Goal: Use online tool/utility: Utilize a website feature to perform a specific function

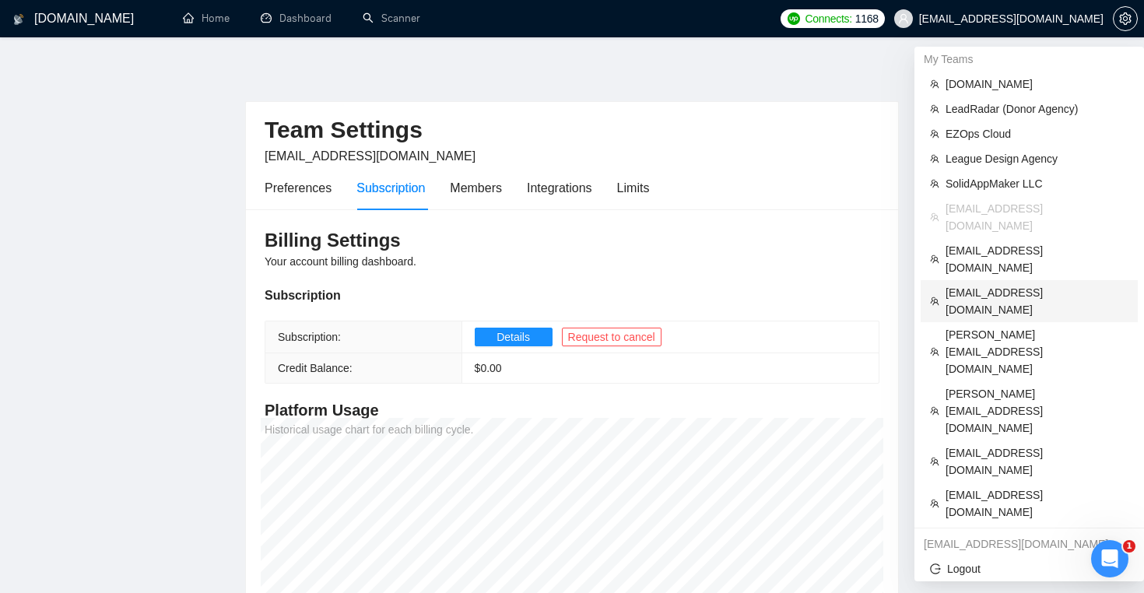
click at [1015, 284] on span "[EMAIL_ADDRESS][DOMAIN_NAME]" at bounding box center [1036, 301] width 183 height 34
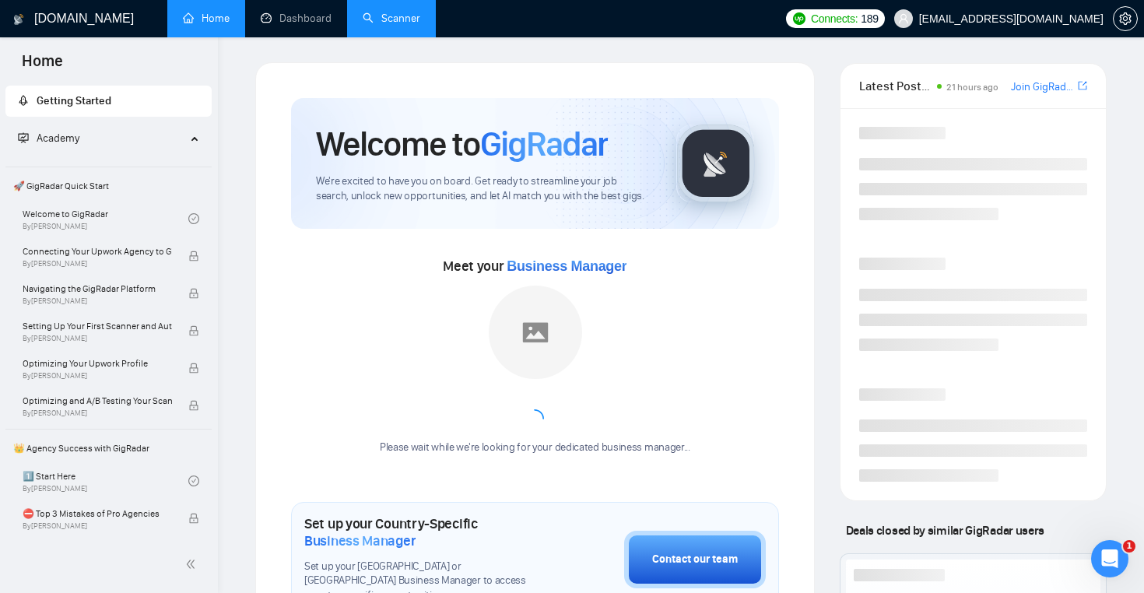
click at [400, 21] on link "Scanner" at bounding box center [392, 18] width 58 height 13
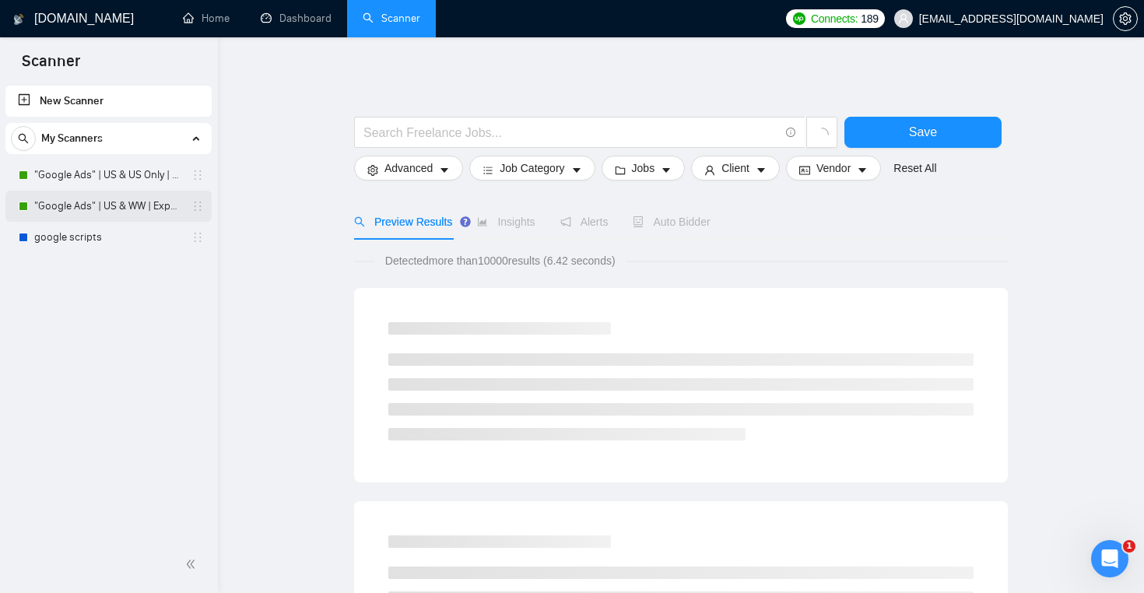
click at [142, 212] on link ""Google Ads" | US & WW | Expert" at bounding box center [108, 206] width 148 height 31
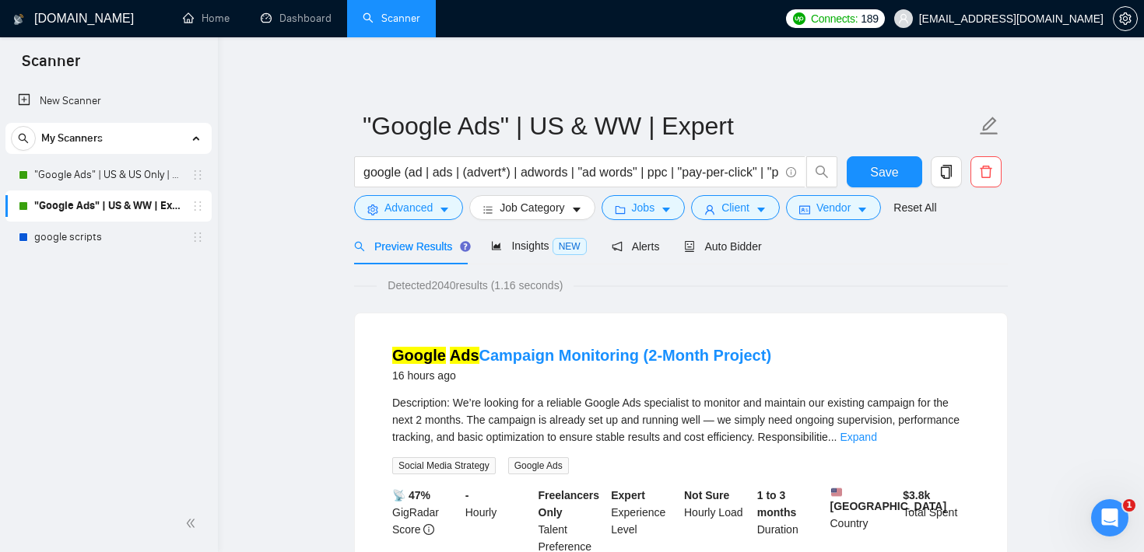
click at [156, 299] on div "New Scanner My Scanners "Google Ads" | US & US Only | Expert "Google Ads" | US …" at bounding box center [109, 288] width 218 height 413
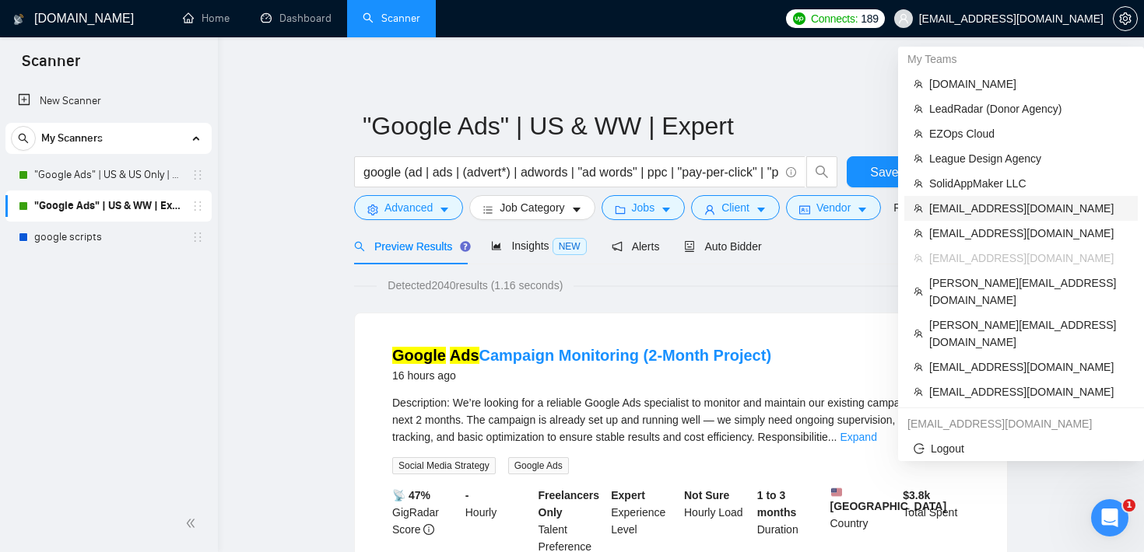
click at [1011, 212] on span "[EMAIL_ADDRESS][DOMAIN_NAME]" at bounding box center [1028, 208] width 199 height 17
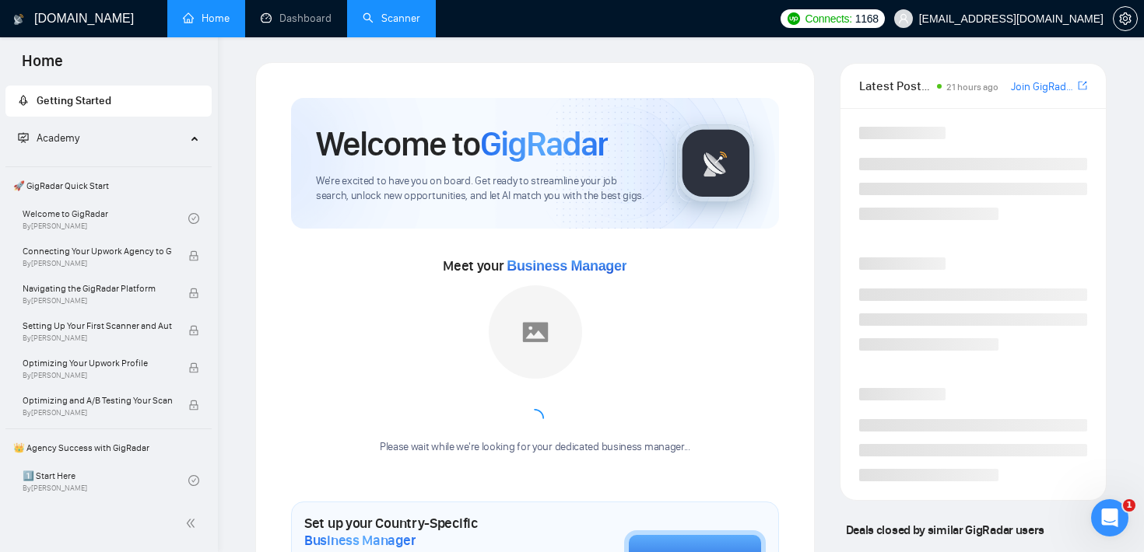
click at [405, 15] on link "Scanner" at bounding box center [392, 18] width 58 height 13
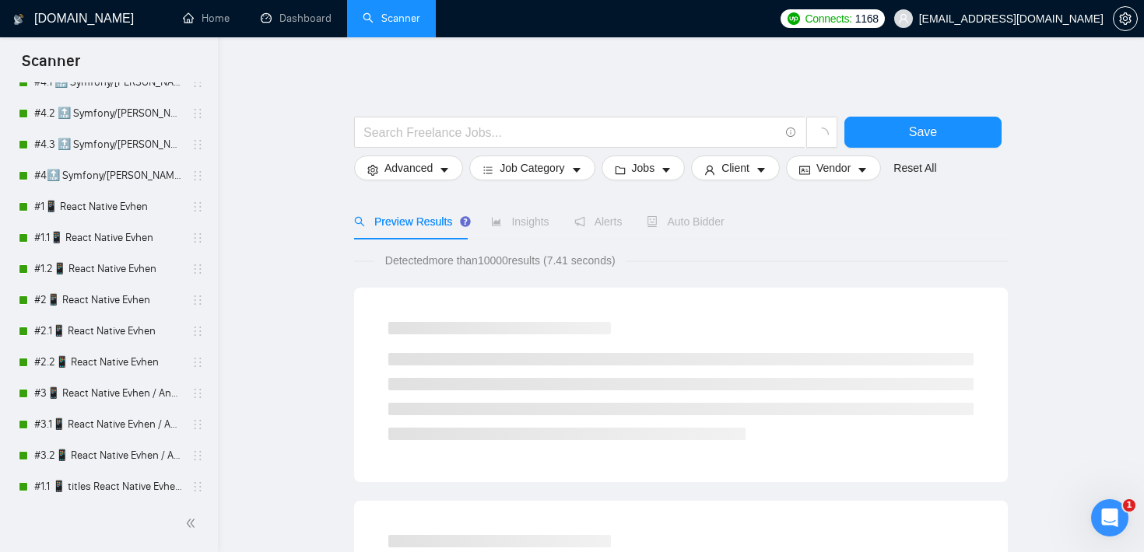
scroll to position [854, 0]
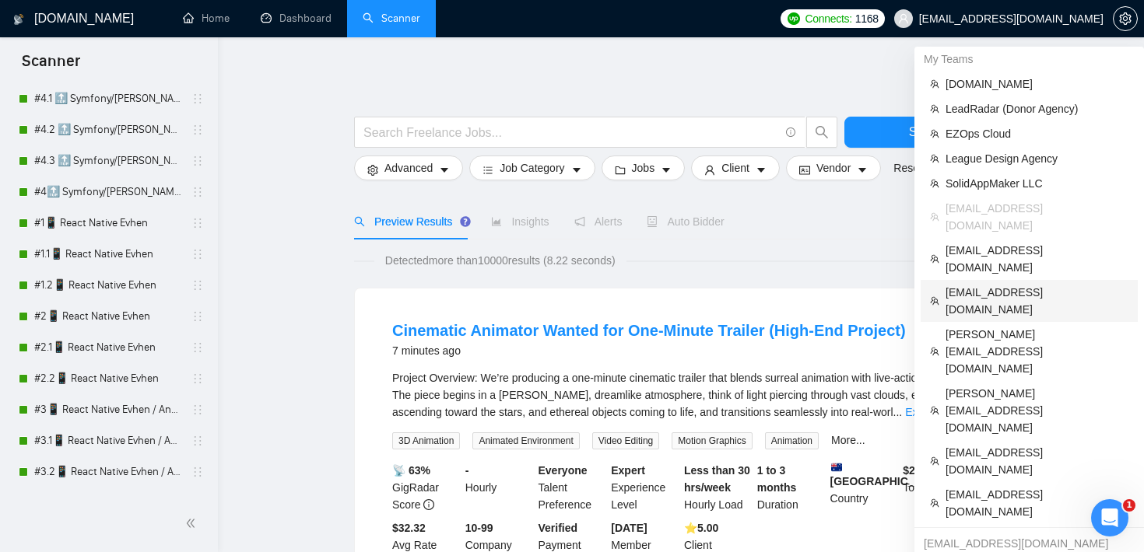
click at [1025, 284] on span "[EMAIL_ADDRESS][DOMAIN_NAME]" at bounding box center [1036, 301] width 183 height 34
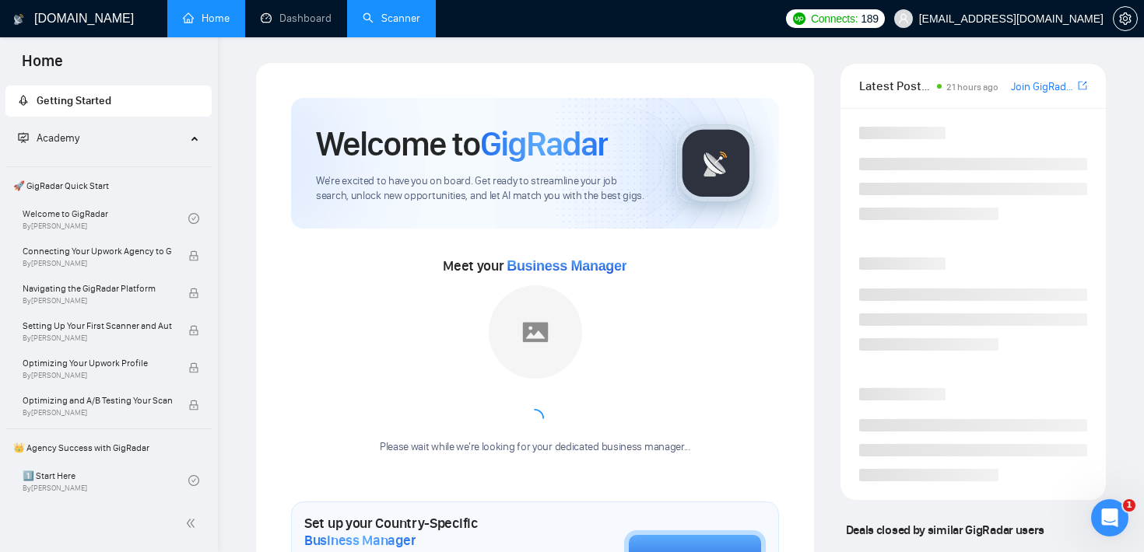
click at [397, 12] on link "Scanner" at bounding box center [392, 18] width 58 height 13
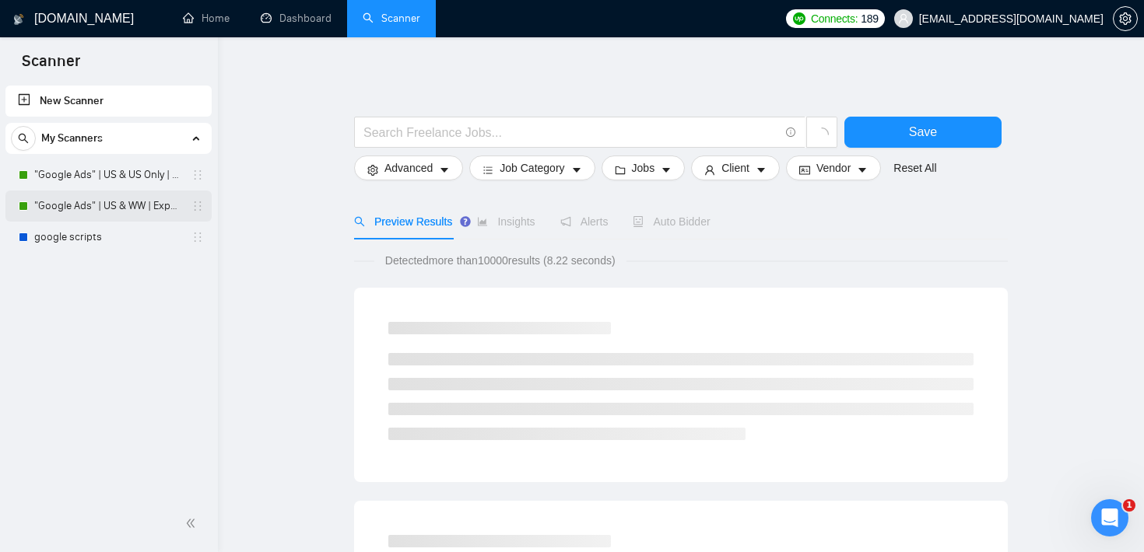
click at [140, 200] on link ""Google Ads" | US & WW | Expert" at bounding box center [108, 206] width 148 height 31
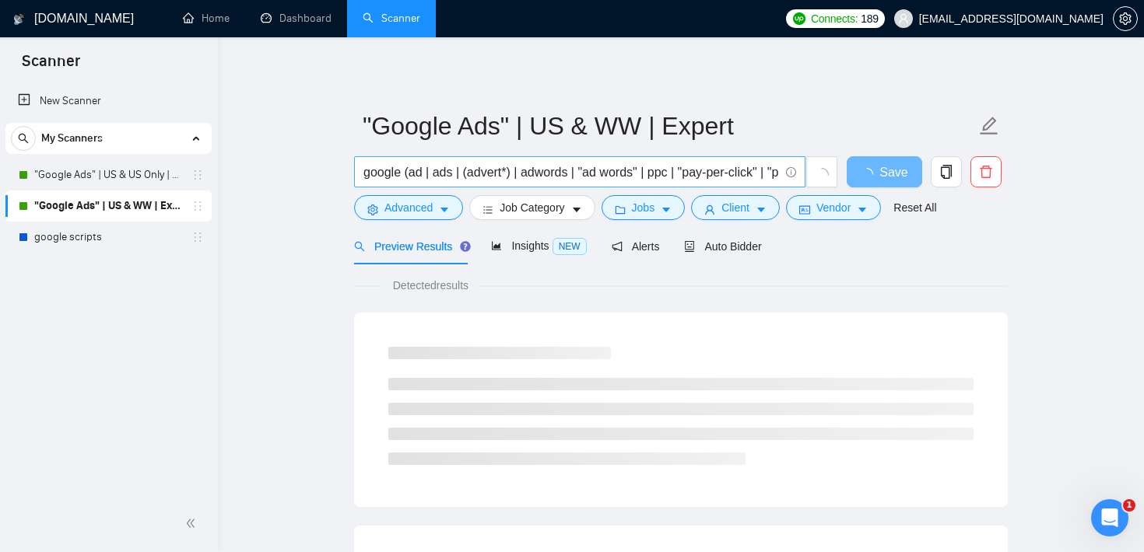
click at [558, 167] on input "google (ad | ads | (advert*) | adwords | "ad words" | ppc | "pay-per-click" | "…" at bounding box center [571, 172] width 416 height 19
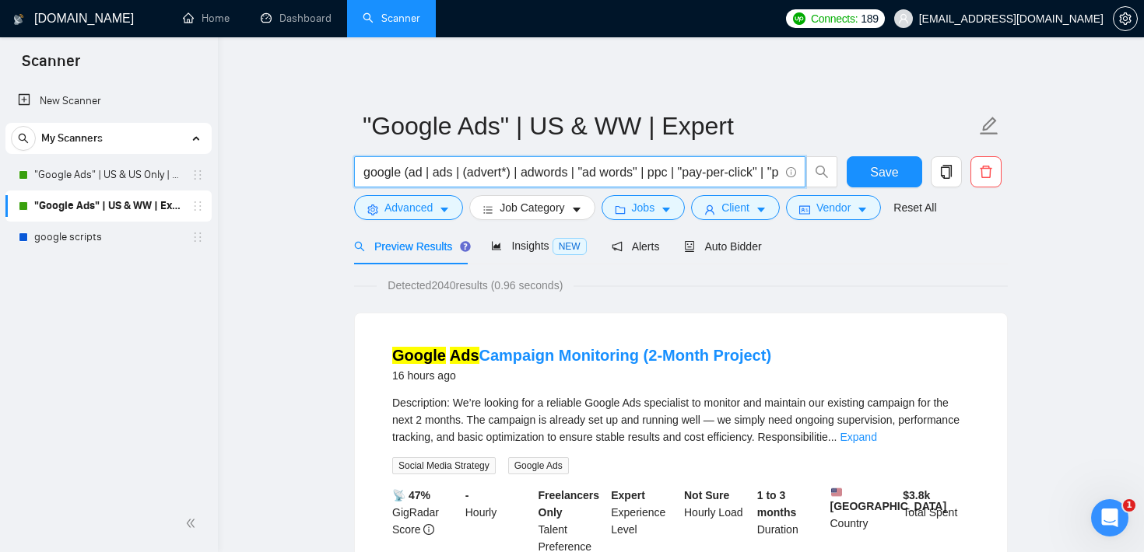
click at [558, 167] on input "google (ad | ads | (advert*) | adwords | "ad words" | ppc | "pay-per-click" | "…" at bounding box center [571, 172] width 416 height 19
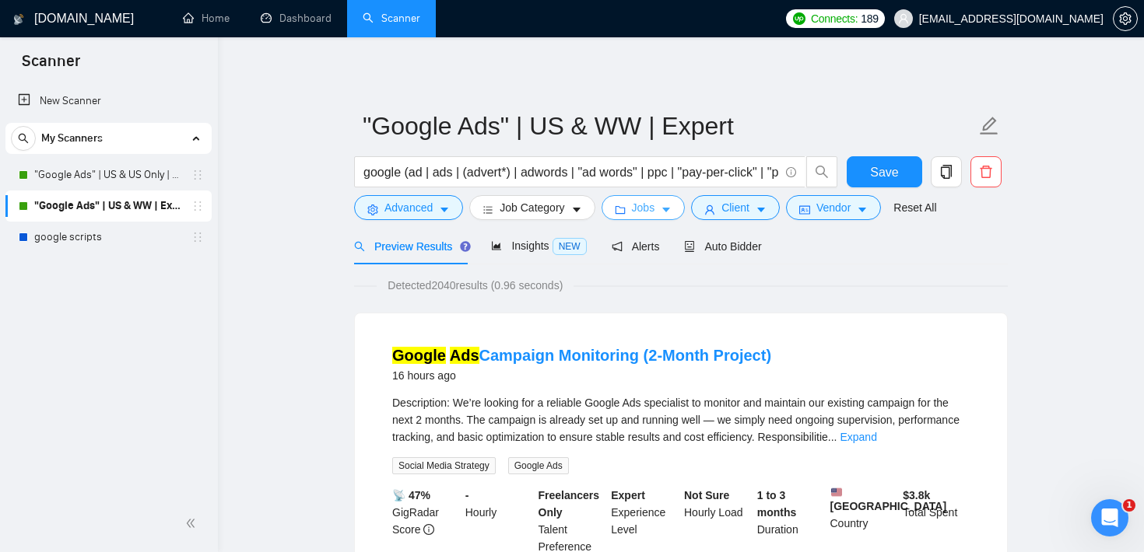
click at [655, 215] on span "Jobs" at bounding box center [643, 207] width 23 height 17
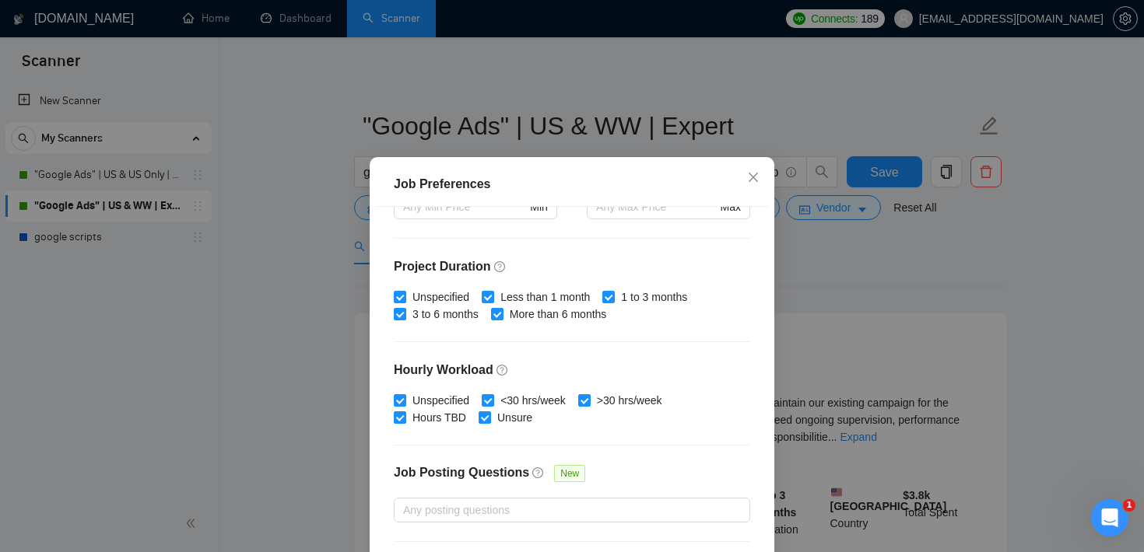
scroll to position [428, 0]
click at [826, 289] on div "Job Preferences Budget Project Type All Fixed Price Hourly Rate Fixed Price Bud…" at bounding box center [572, 276] width 1144 height 552
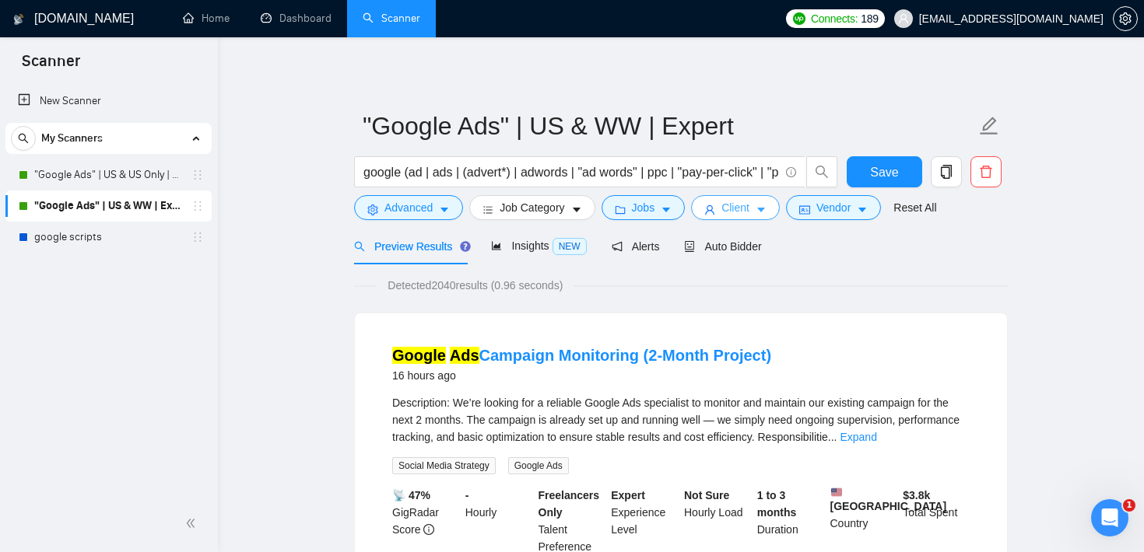
click at [749, 209] on span "Client" at bounding box center [735, 207] width 28 height 17
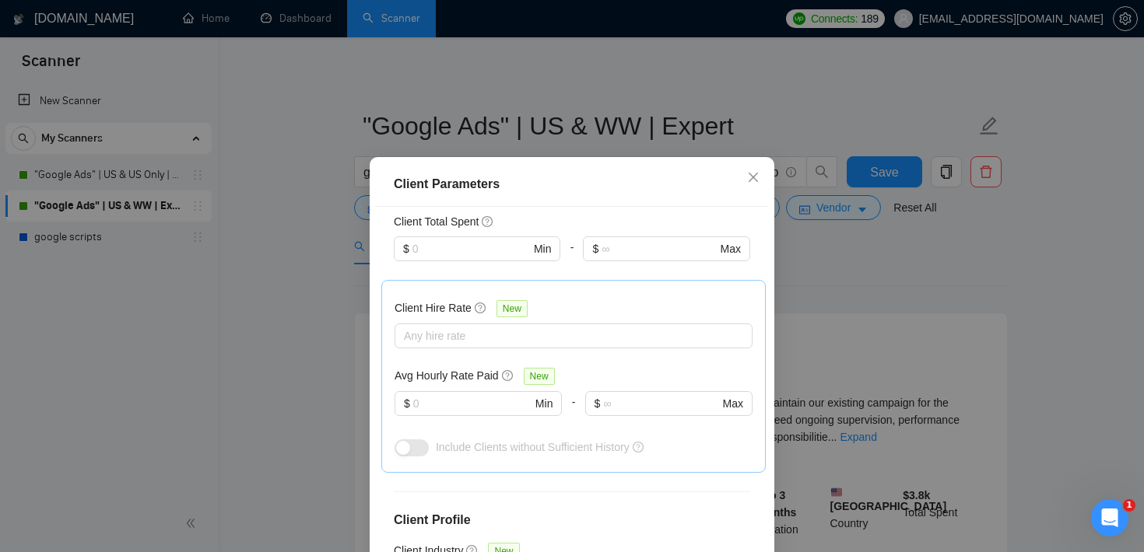
scroll to position [414, 0]
click at [1004, 234] on div "Client Parameters Client Location Include Client Countries [GEOGRAPHIC_DATA] Ex…" at bounding box center [572, 276] width 1144 height 552
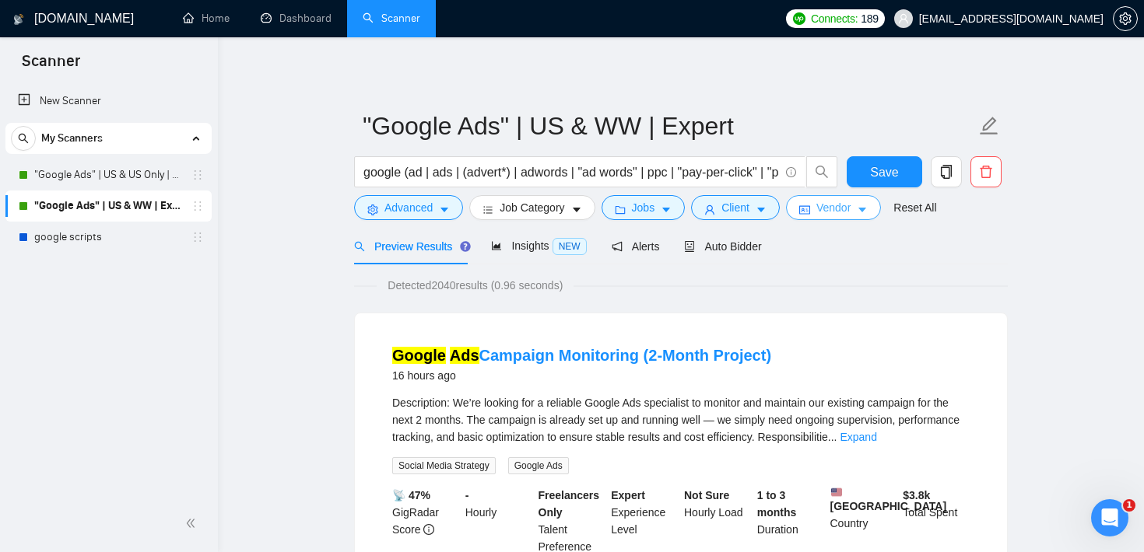
click at [833, 213] on span "Vendor" at bounding box center [833, 207] width 34 height 17
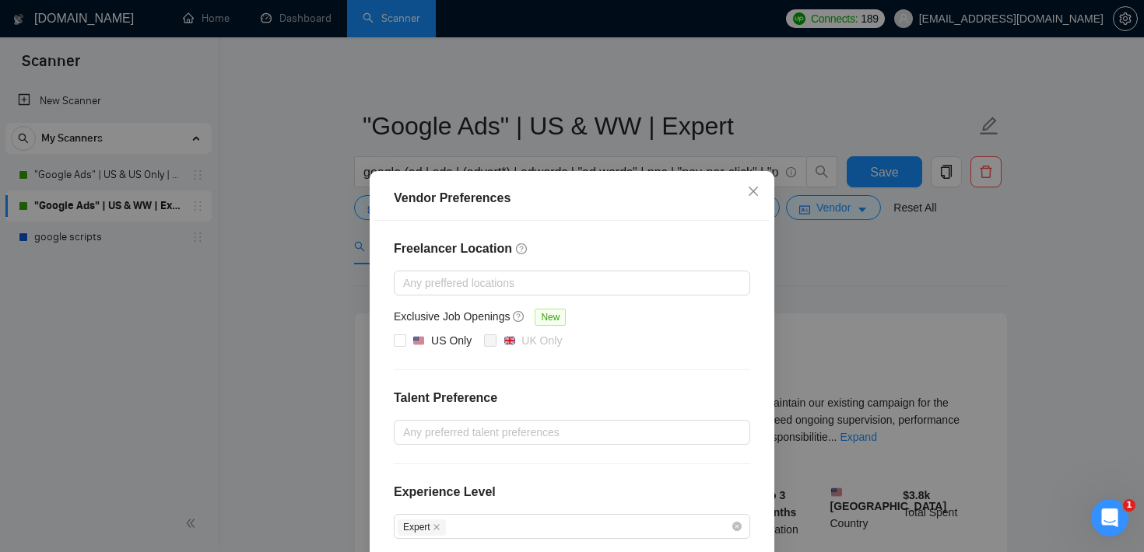
click at [794, 72] on div "Vendor Preferences Freelancer Location Any preffered locations Exclusive Job Op…" at bounding box center [572, 276] width 1144 height 552
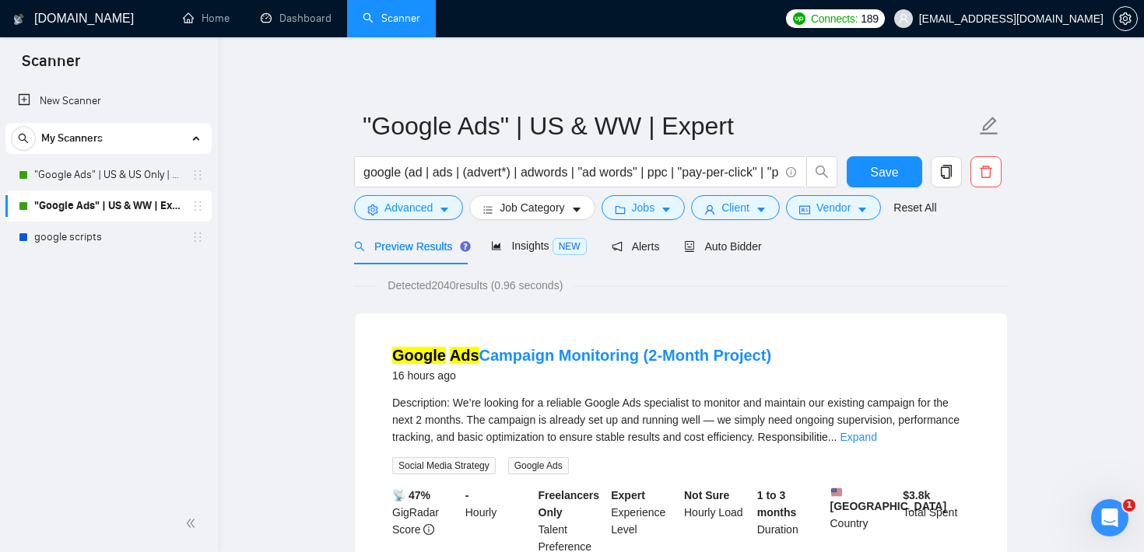
drag, startPoint x: 436, startPoint y: 286, endPoint x: 500, endPoint y: 285, distance: 64.6
click at [500, 285] on span "Detected 2040 results (0.96 seconds)" at bounding box center [475, 285] width 197 height 17
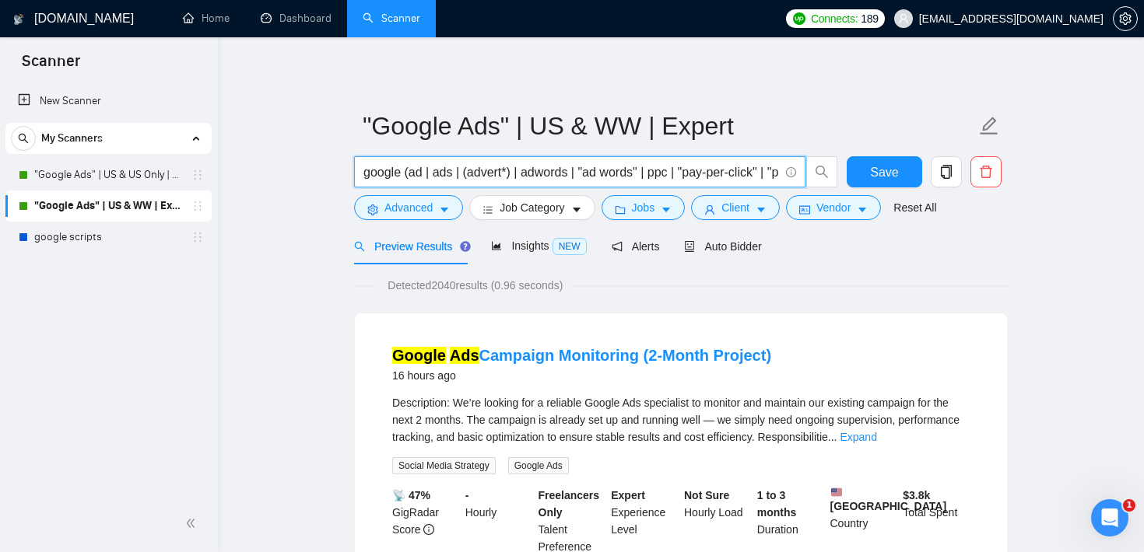
click at [579, 174] on input "google (ad | ads | (advert*) | adwords | "ad words" | ppc | "pay-per-click" | "…" at bounding box center [571, 172] width 416 height 19
click at [643, 286] on div "Detected 2040 results (0.96 seconds)" at bounding box center [681, 285] width 654 height 17
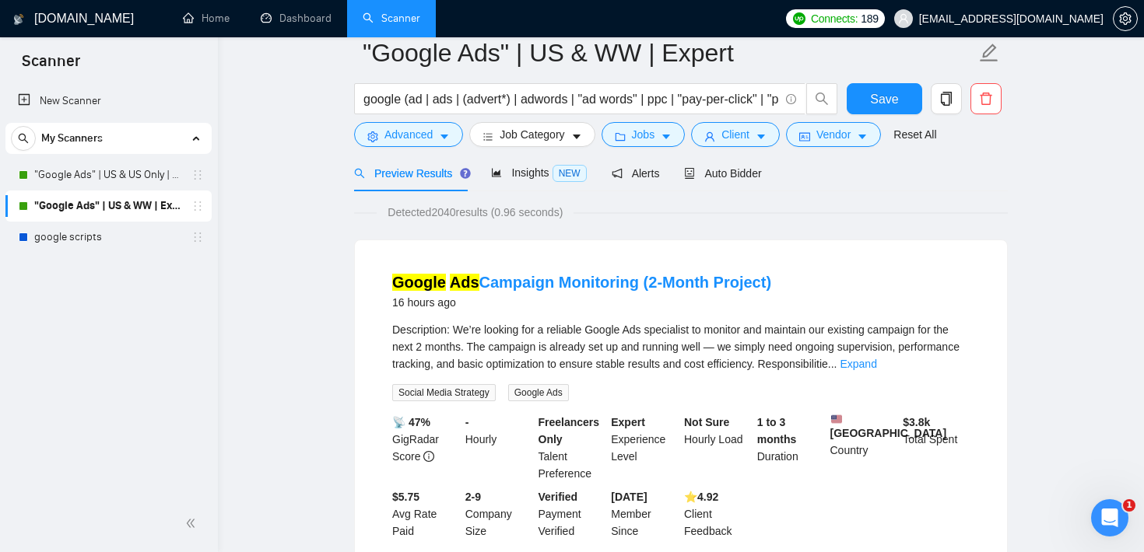
scroll to position [62, 0]
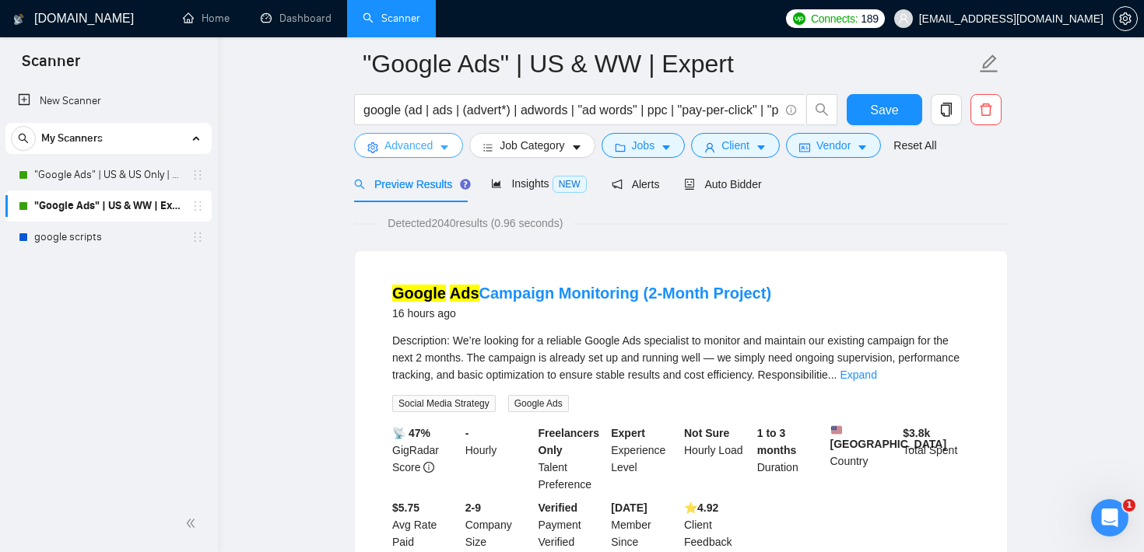
click at [440, 142] on span "caret-down" at bounding box center [444, 148] width 11 height 12
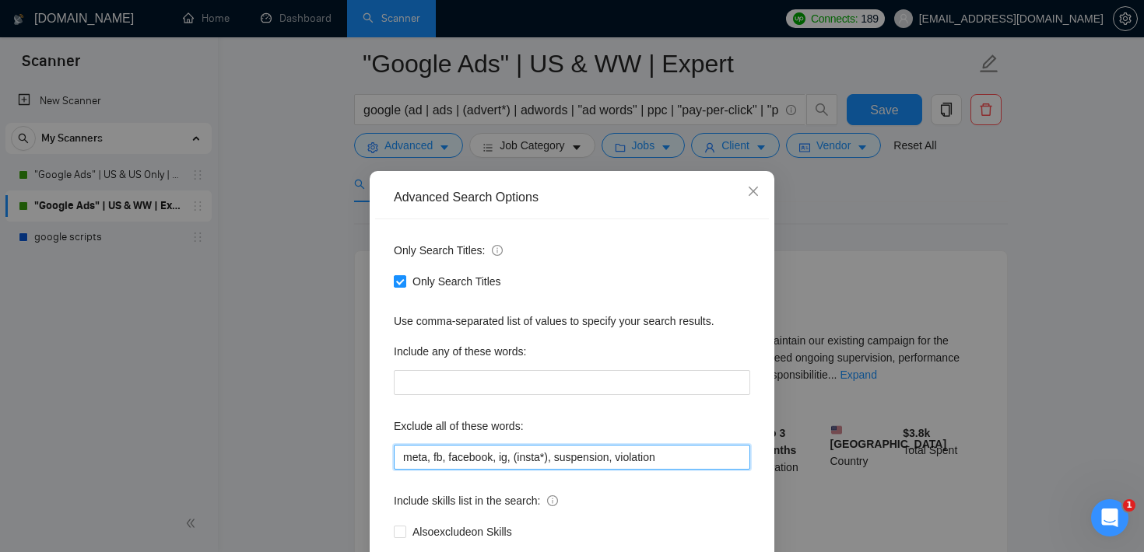
click at [516, 455] on input "meta, fb, facebook, ig, (insta*), suspension, violation" at bounding box center [572, 457] width 356 height 25
click at [754, 197] on icon "close" at bounding box center [753, 191] width 12 height 12
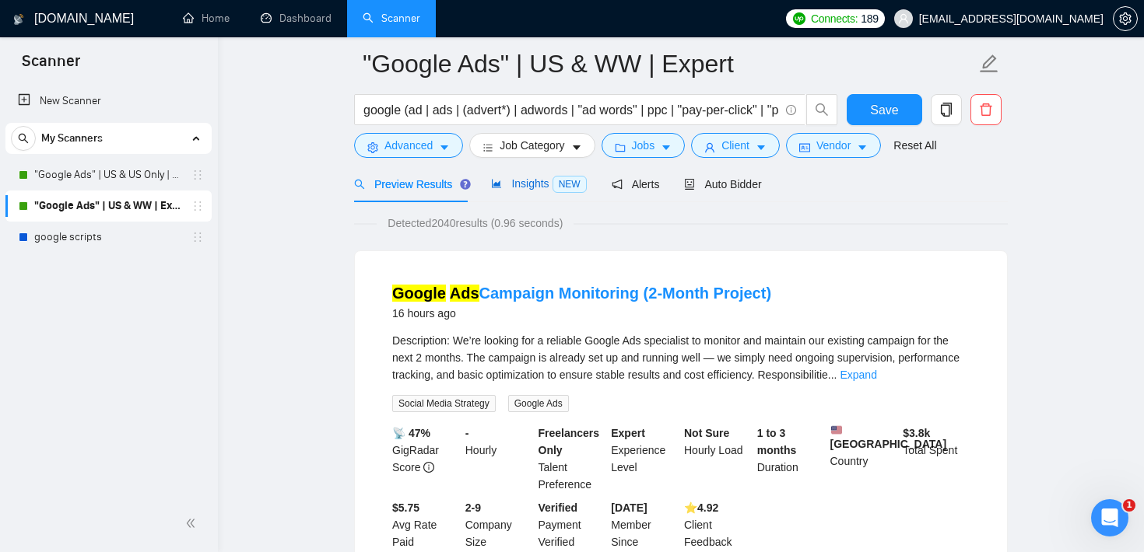
click at [543, 192] on div "Insights NEW" at bounding box center [538, 184] width 95 height 18
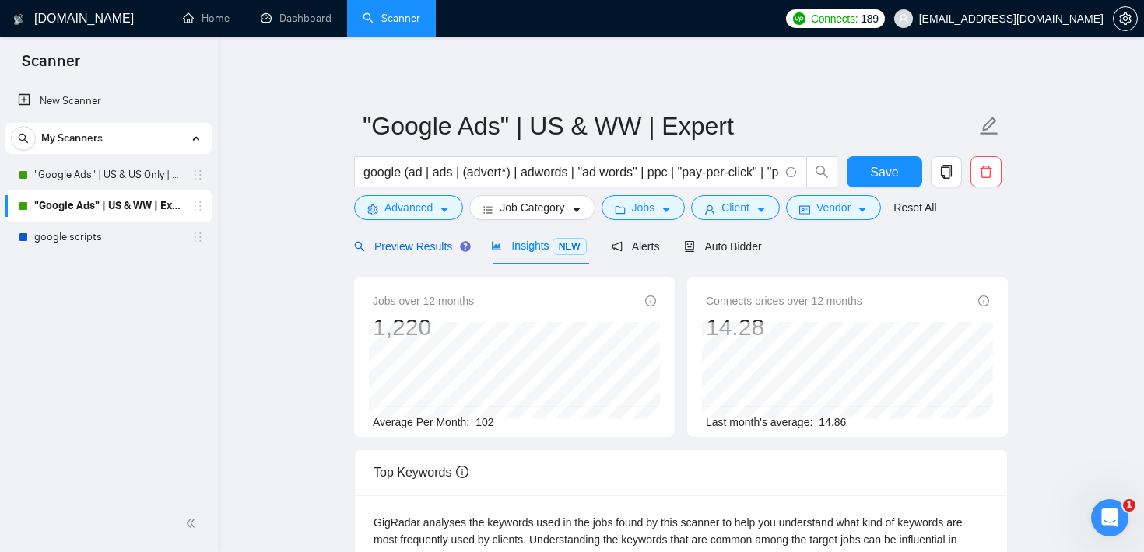
click at [424, 250] on span "Preview Results" at bounding box center [410, 246] width 112 height 12
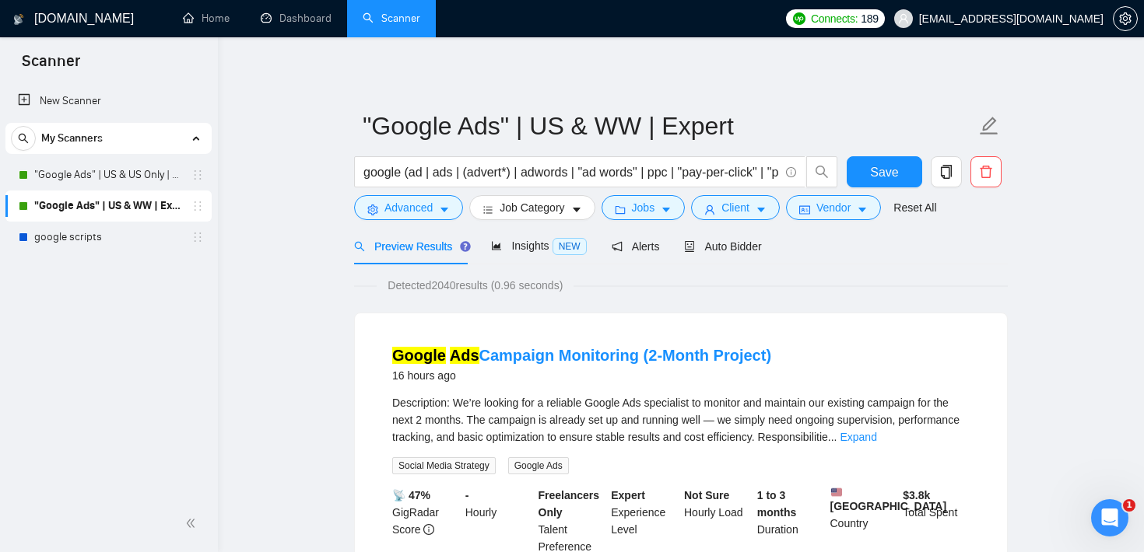
drag, startPoint x: 437, startPoint y: 284, endPoint x: 500, endPoint y: 288, distance: 63.1
click at [500, 288] on span "Detected 2040 results (0.96 seconds)" at bounding box center [475, 285] width 197 height 17
click at [736, 244] on span "Auto Bidder" at bounding box center [722, 246] width 77 height 12
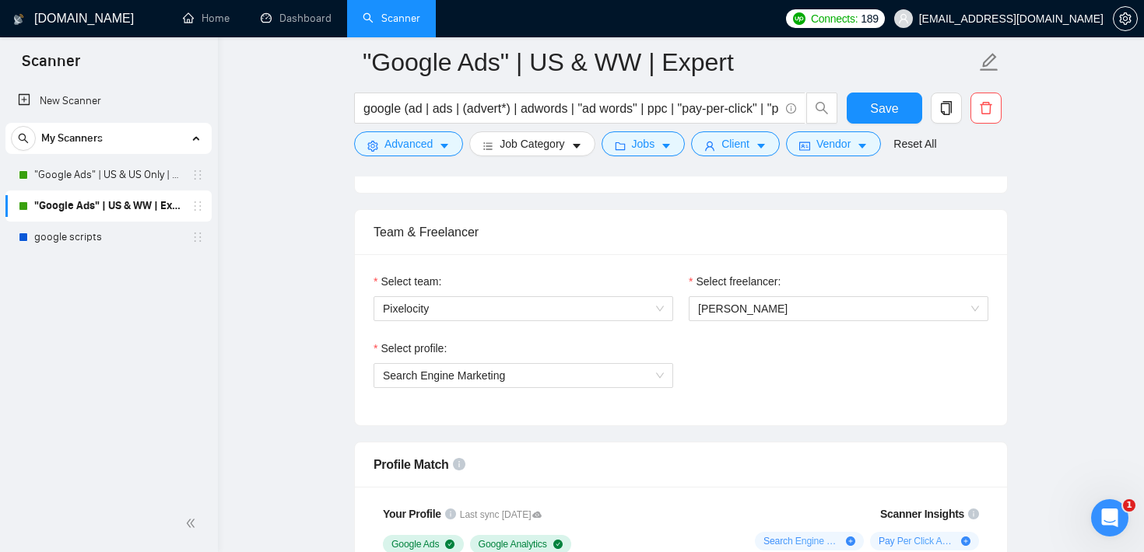
scroll to position [749, 0]
click at [833, 242] on div "Team & Freelancer" at bounding box center [680, 231] width 615 height 44
click at [624, 230] on div "Team & Freelancer" at bounding box center [680, 231] width 615 height 44
click at [581, 375] on span "Search Engine Marketing" at bounding box center [523, 374] width 281 height 23
click at [688, 338] on div "Select profile: Search Engine Marketing" at bounding box center [681, 371] width 630 height 67
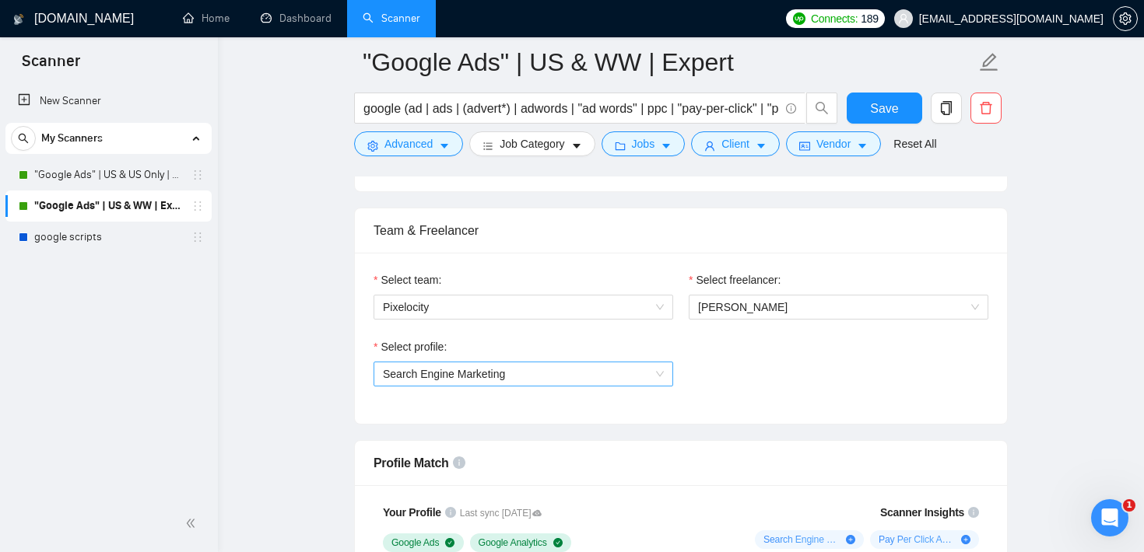
click at [603, 374] on span "Search Engine Marketing" at bounding box center [523, 374] width 281 height 23
click at [695, 353] on div "Select profile: Search Engine Marketing" at bounding box center [681, 371] width 630 height 67
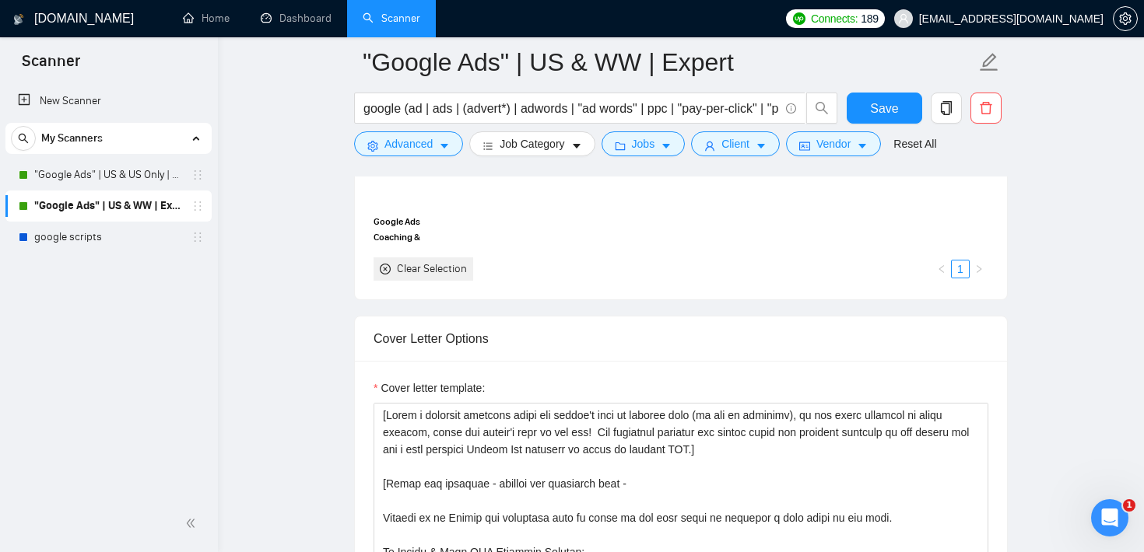
scroll to position [1548, 0]
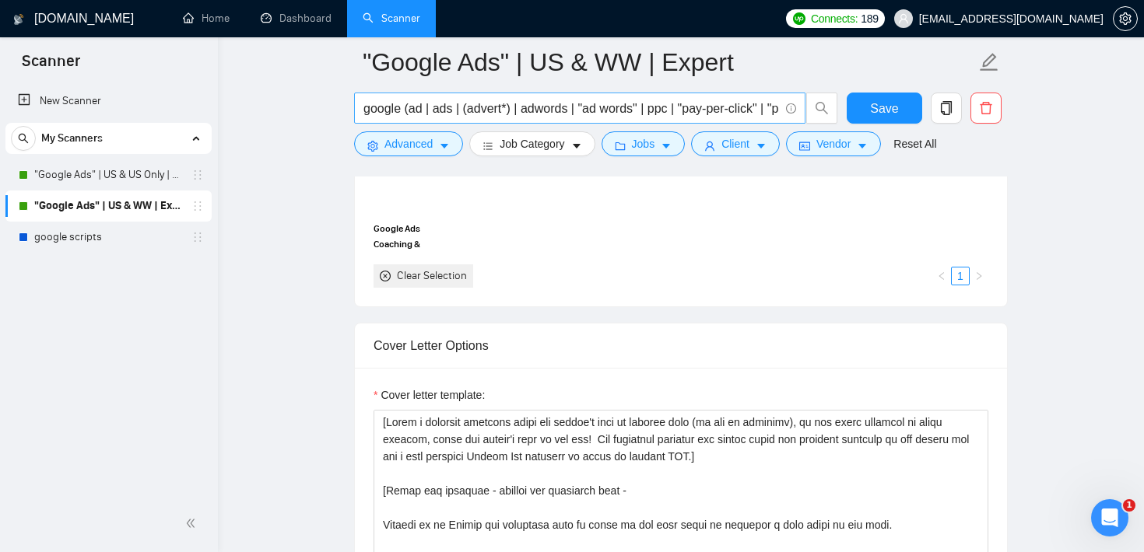
click at [583, 116] on input "google (ad | ads | (advert*) | adwords | "ad words" | ppc | "pay-per-click" | "…" at bounding box center [571, 108] width 416 height 19
click at [600, 286] on div "Clear Selection 1" at bounding box center [680, 276] width 615 height 23
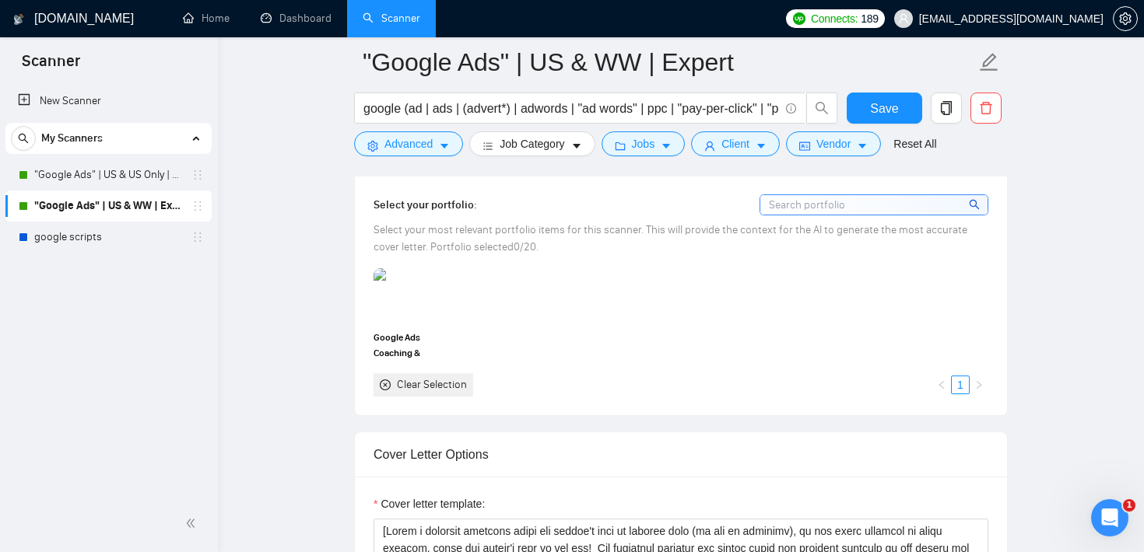
scroll to position [1439, 0]
drag, startPoint x: 485, startPoint y: 205, endPoint x: 366, endPoint y: 211, distance: 118.4
click at [366, 211] on div "Select your portfolio: Select your most relevant portfolio items for this scann…" at bounding box center [681, 296] width 652 height 239
click at [572, 205] on div "Select your portfolio:" at bounding box center [680, 205] width 615 height 21
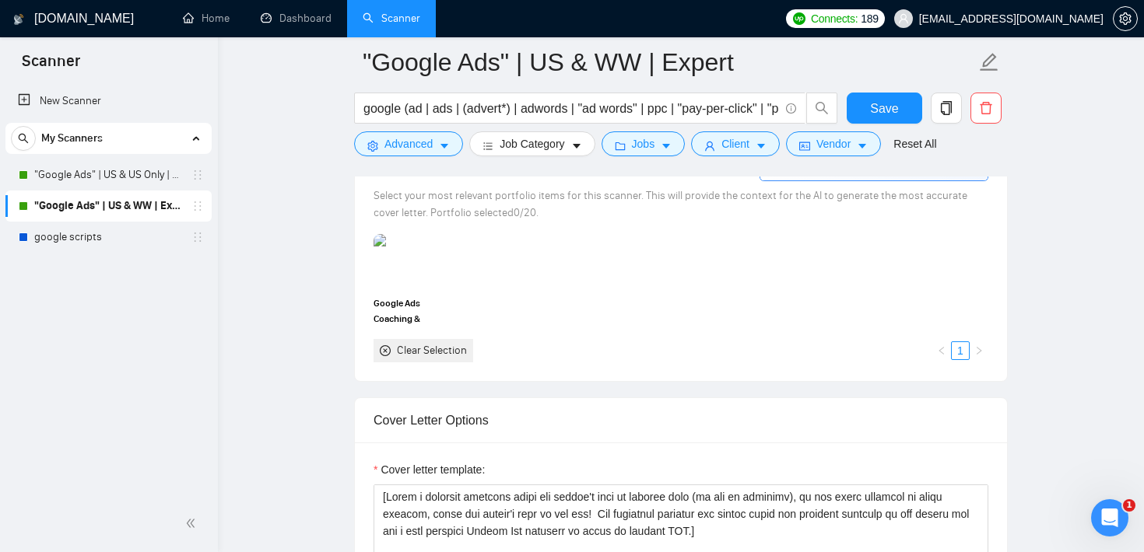
scroll to position [1470, 0]
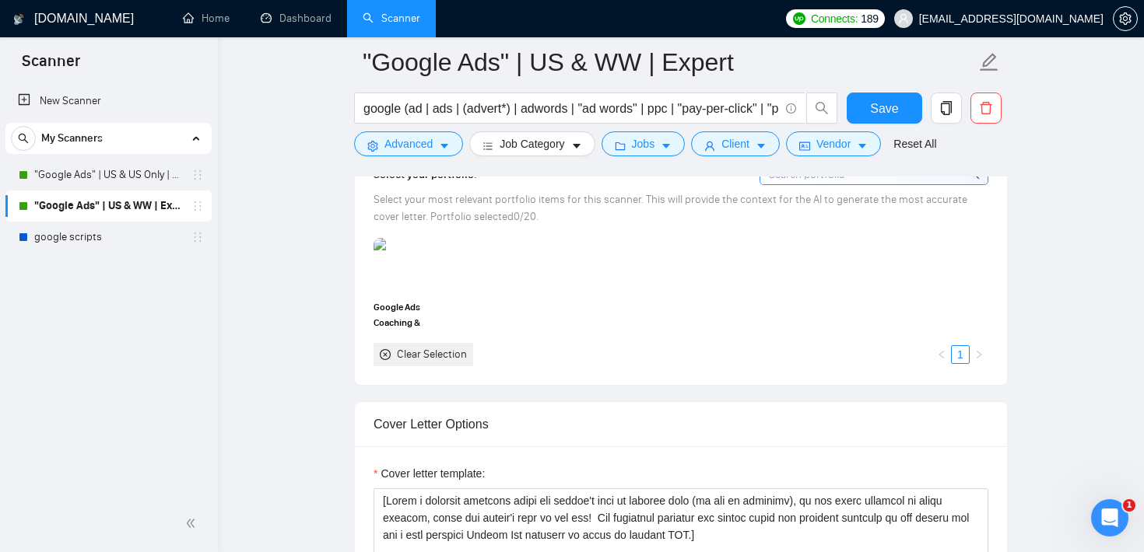
click at [556, 290] on div "Google Ads Coaching & Management Clear Selection 1" at bounding box center [681, 302] width 624 height 128
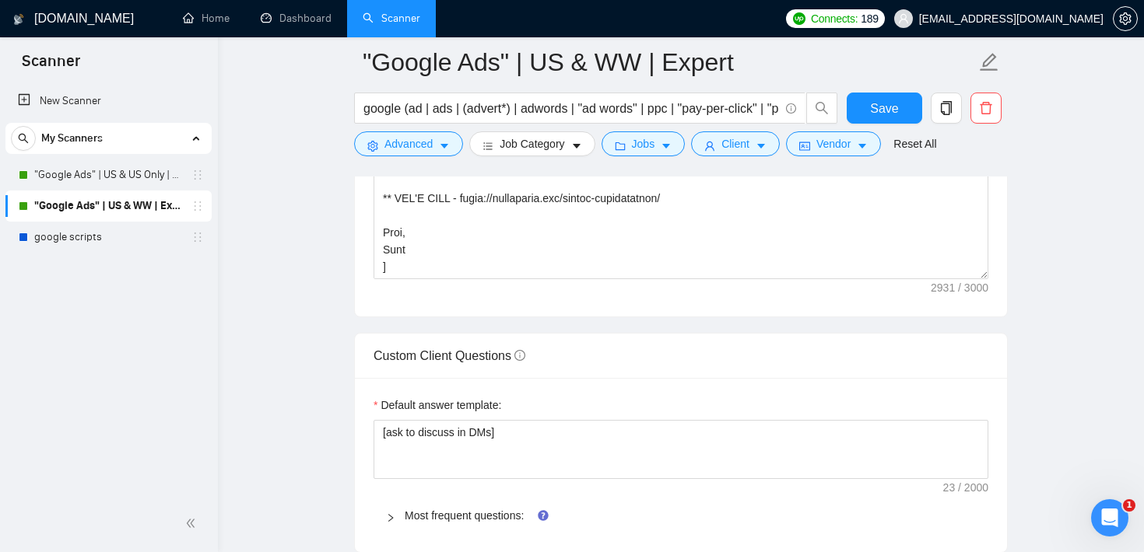
scroll to position [2050, 0]
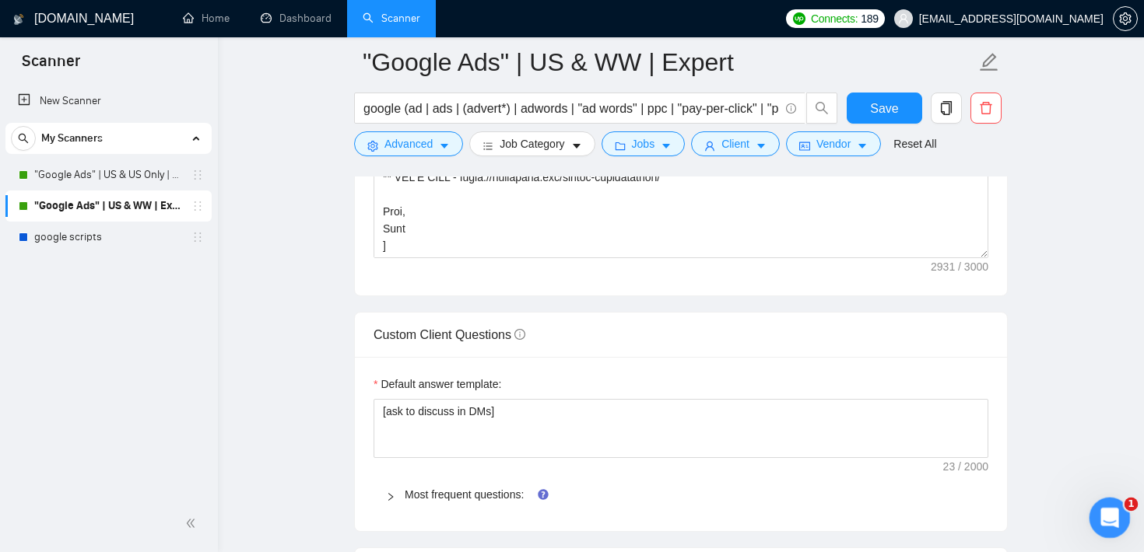
click at [1118, 520] on div "Open Intercom Messenger" at bounding box center [1107, 515] width 51 height 51
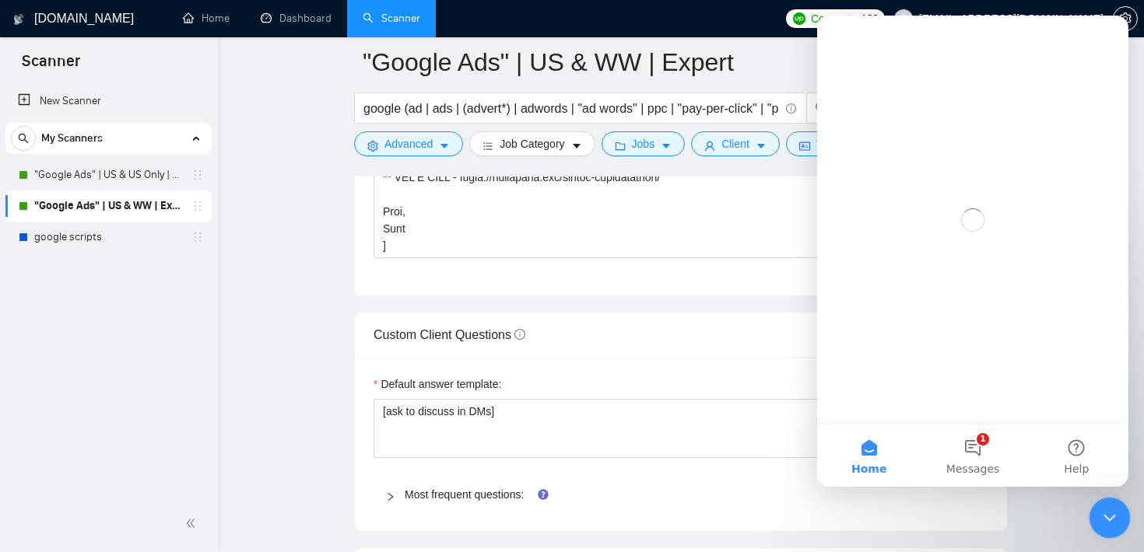
scroll to position [0, 0]
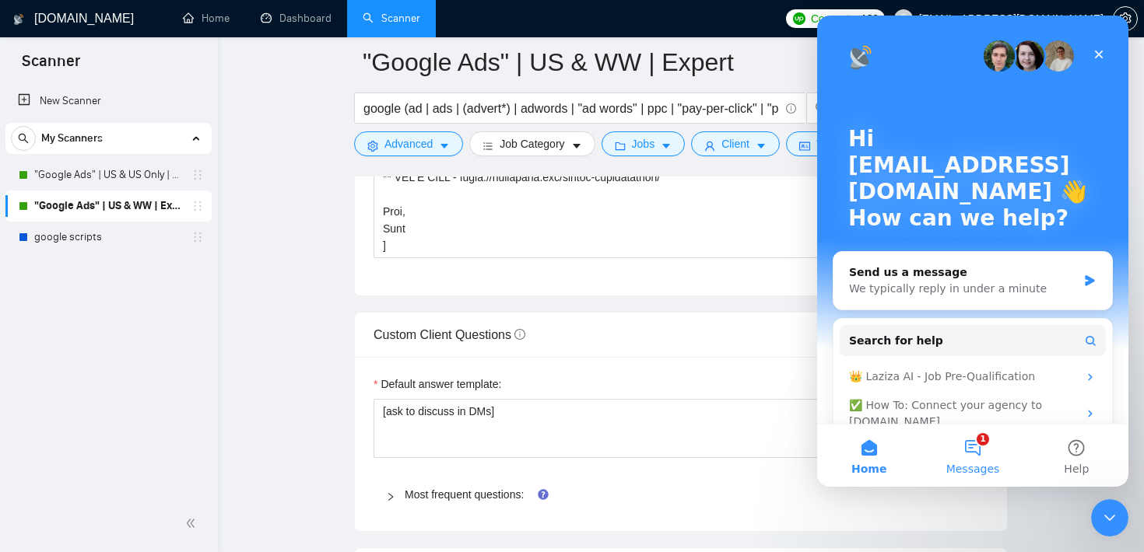
click at [989, 446] on button "1 Messages" at bounding box center [971, 456] width 103 height 62
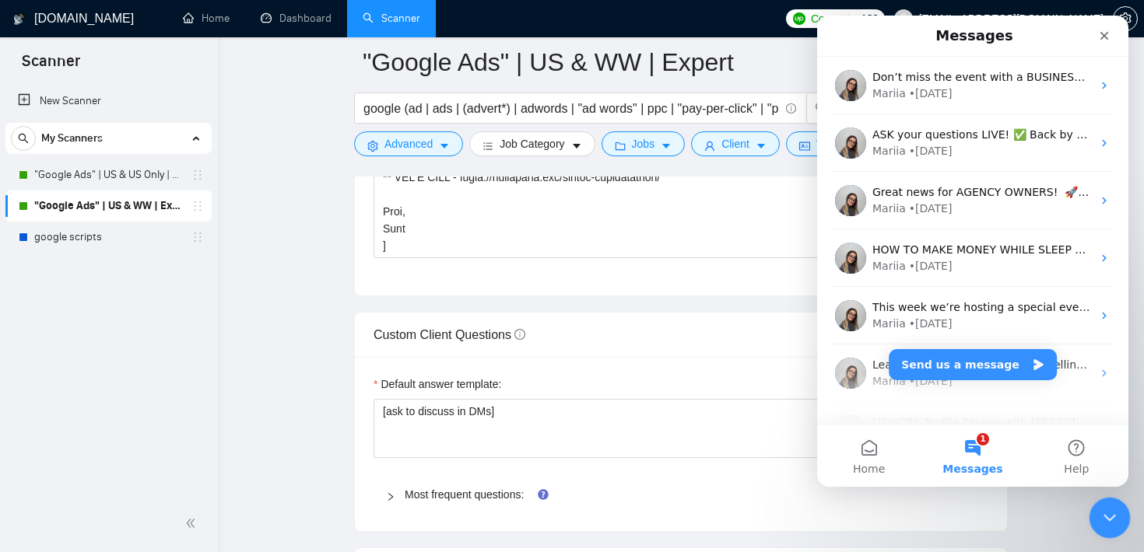
click at [1110, 518] on icon "Close Intercom Messenger" at bounding box center [1107, 516] width 19 height 19
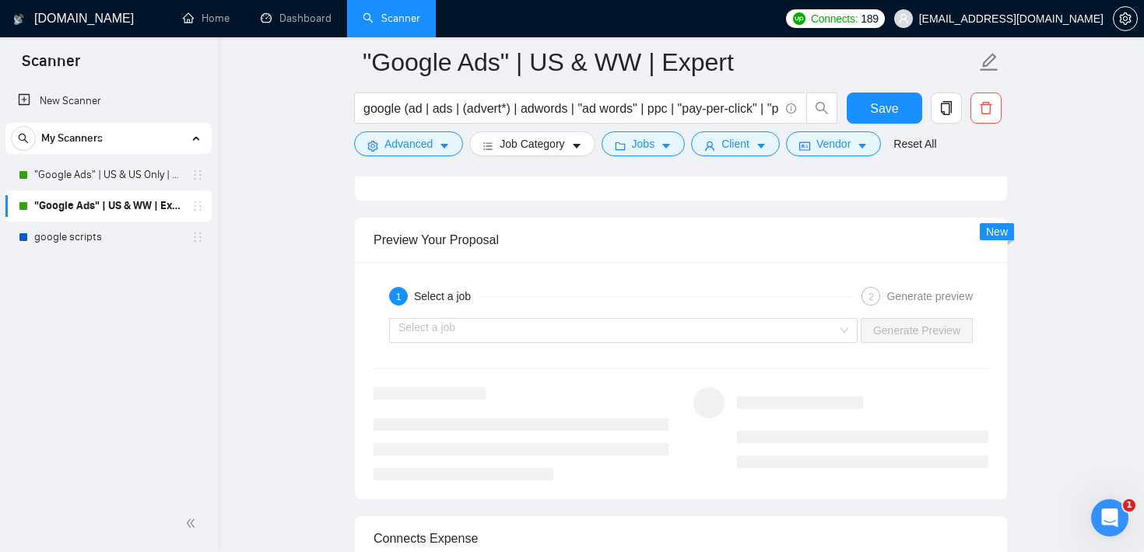
scroll to position [2965, 0]
click at [626, 311] on div "Select a job Generate Preview" at bounding box center [681, 328] width 618 height 37
click at [625, 318] on input "search" at bounding box center [617, 328] width 439 height 23
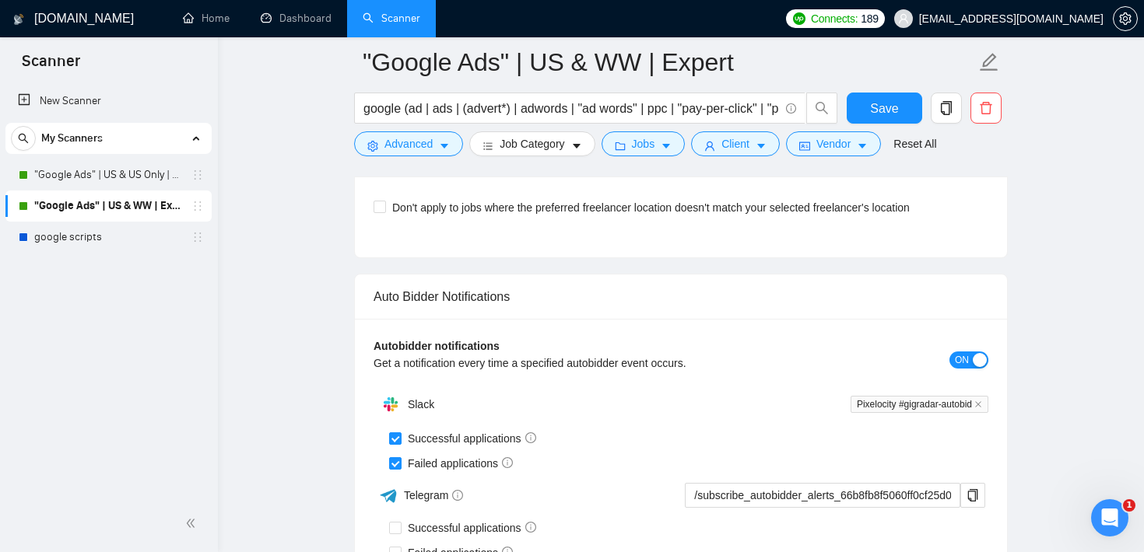
scroll to position [3659, 0]
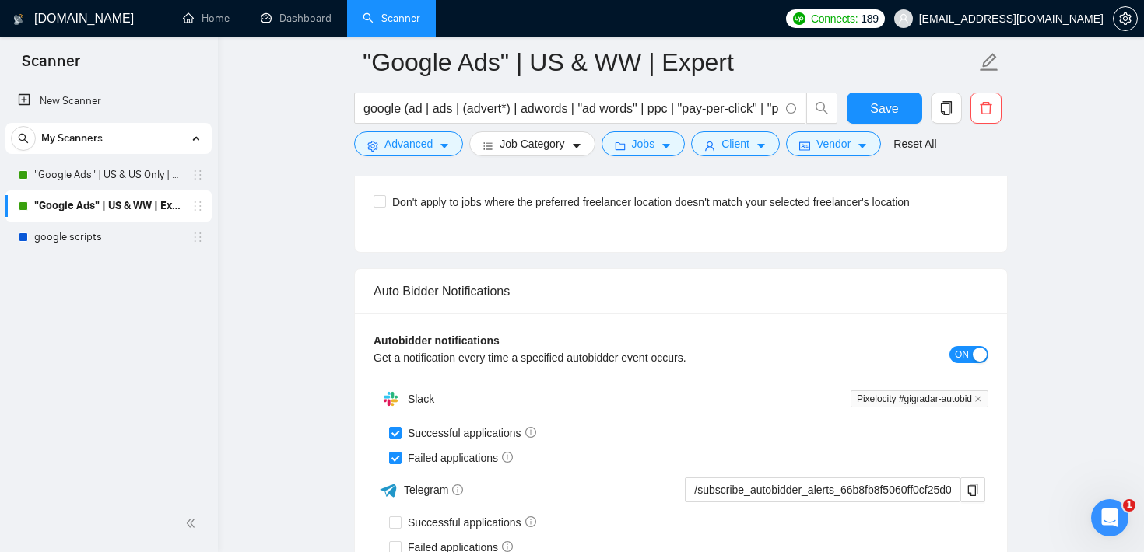
click at [592, 250] on div "Don't apply to jobs where the preferred freelancer location doesn't match your …" at bounding box center [681, 211] width 652 height 81
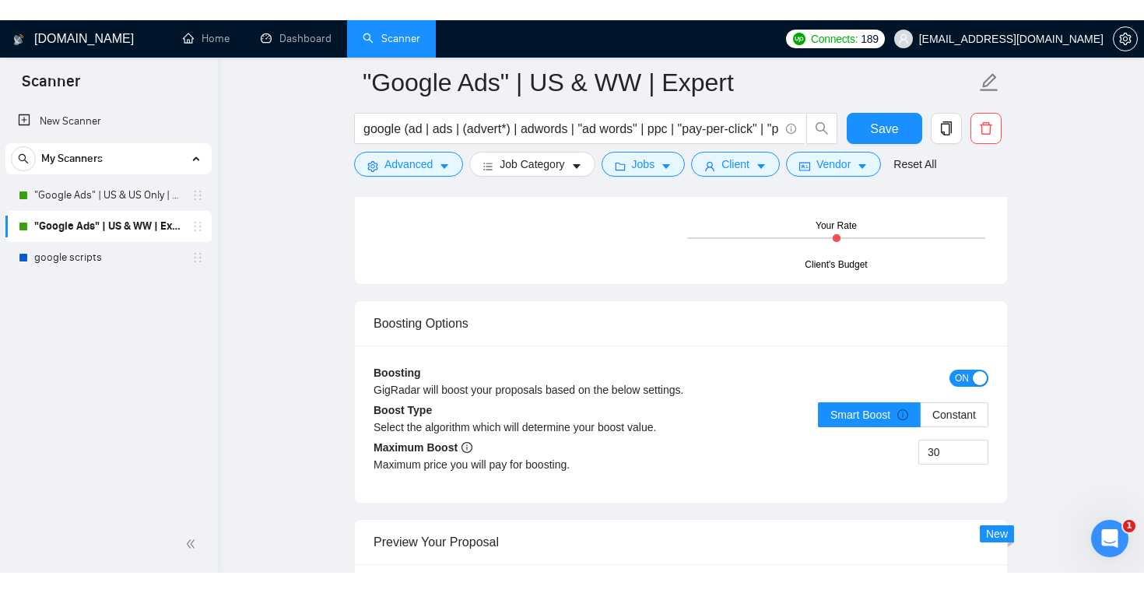
scroll to position [2687, 0]
